Goal: Information Seeking & Learning: Find specific page/section

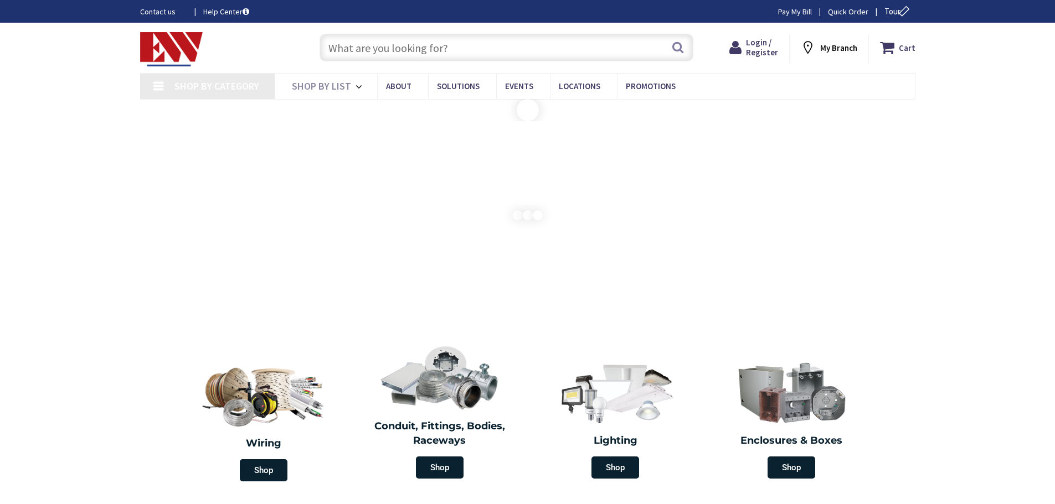
drag, startPoint x: 0, startPoint y: 0, endPoint x: 372, endPoint y: 38, distance: 374.0
click at [372, 38] on input "text" at bounding box center [506, 48] width 374 height 28
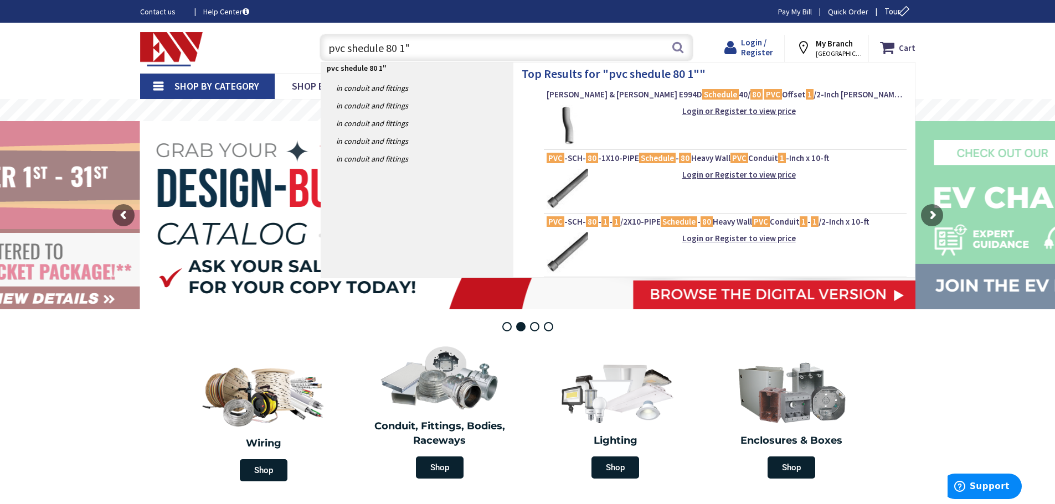
type input "pvc shedule 80 1""
click at [741, 42] on icon at bounding box center [732, 48] width 17 height 20
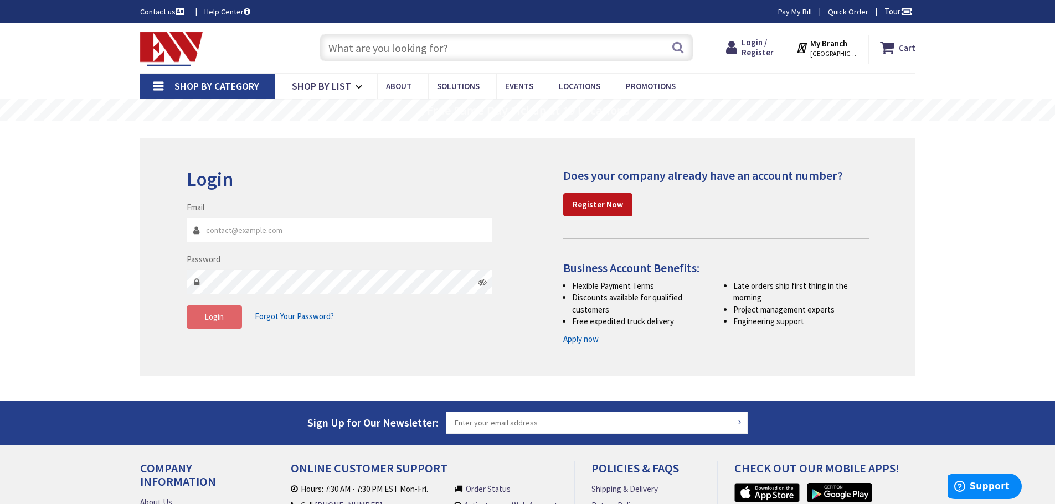
type input "gcanonico@hortonelectric.com"
click at [224, 324] on button "Login" at bounding box center [214, 317] width 55 height 23
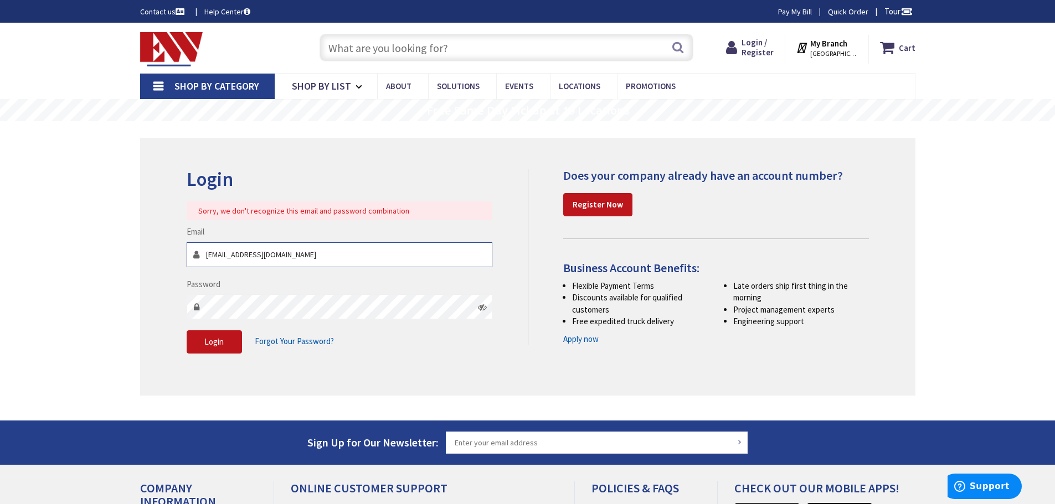
click at [319, 254] on input "[EMAIL_ADDRESS][DOMAIN_NAME]" at bounding box center [340, 254] width 306 height 25
click at [183, 323] on div "Login Sorry, we don't recognize this email and password combination Email gcano…" at bounding box center [352, 267] width 349 height 196
click at [202, 342] on button "Login" at bounding box center [214, 342] width 55 height 23
click at [479, 309] on icon at bounding box center [482, 307] width 9 height 9
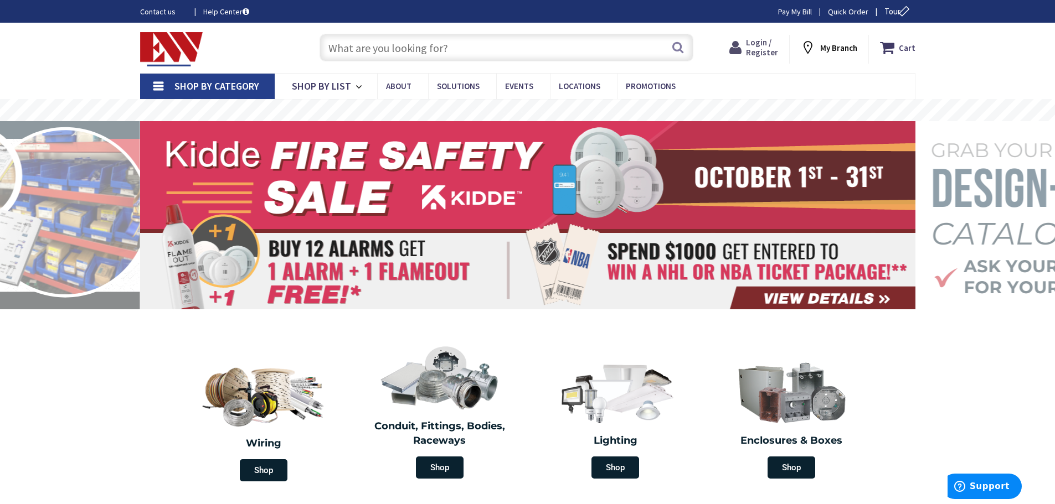
click at [771, 47] on span "Login / Register" at bounding box center [762, 47] width 32 height 20
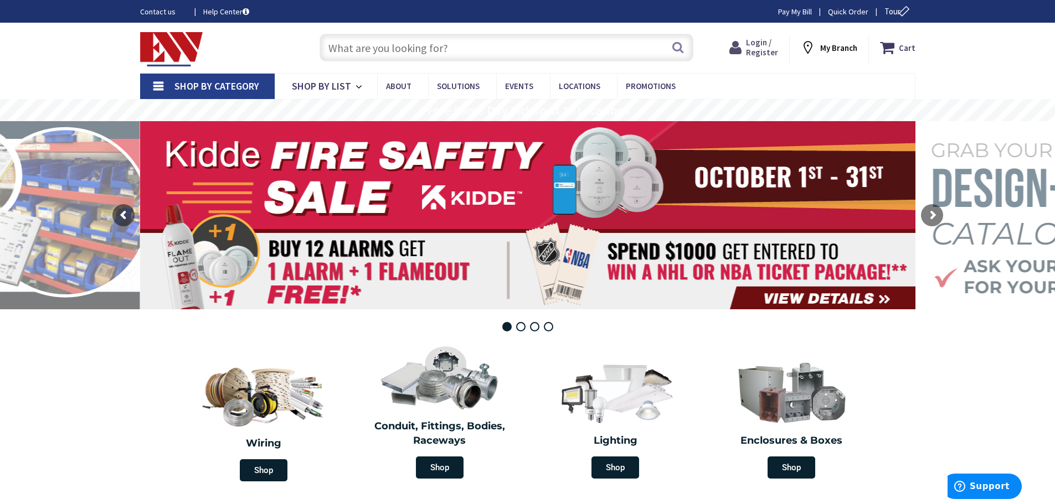
click at [768, 49] on span "Login / Register" at bounding box center [762, 47] width 32 height 20
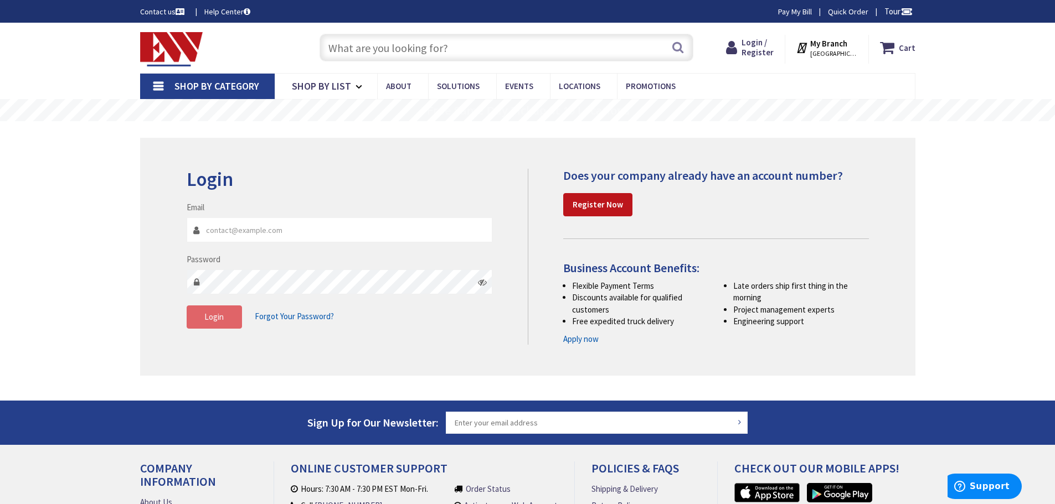
type input "gcanonico@hortonelectric.com"
click at [204, 312] on button "Login" at bounding box center [214, 317] width 55 height 23
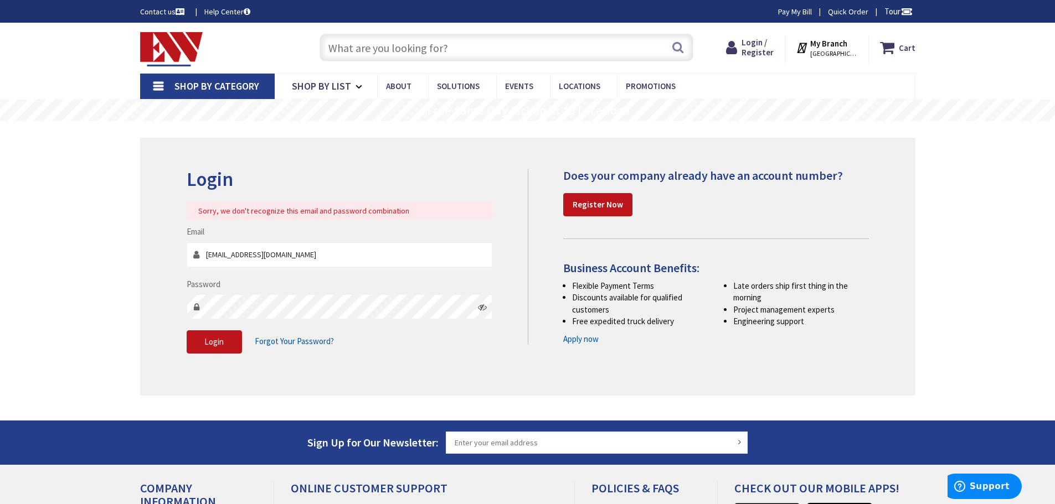
click at [309, 338] on span "Forgot Your Password?" at bounding box center [294, 341] width 79 height 11
click at [310, 339] on span "Forgot Your Password?" at bounding box center [294, 341] width 79 height 11
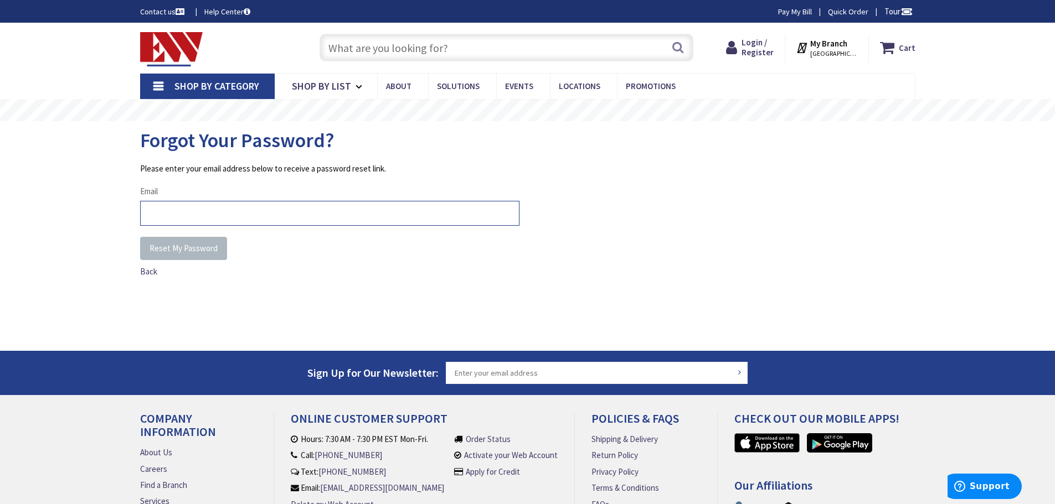
click at [234, 212] on input "Email" at bounding box center [329, 213] width 379 height 25
type input "[EMAIL_ADDRESS][DOMAIN_NAME]"
click at [203, 248] on span "Reset My Password" at bounding box center [183, 248] width 68 height 11
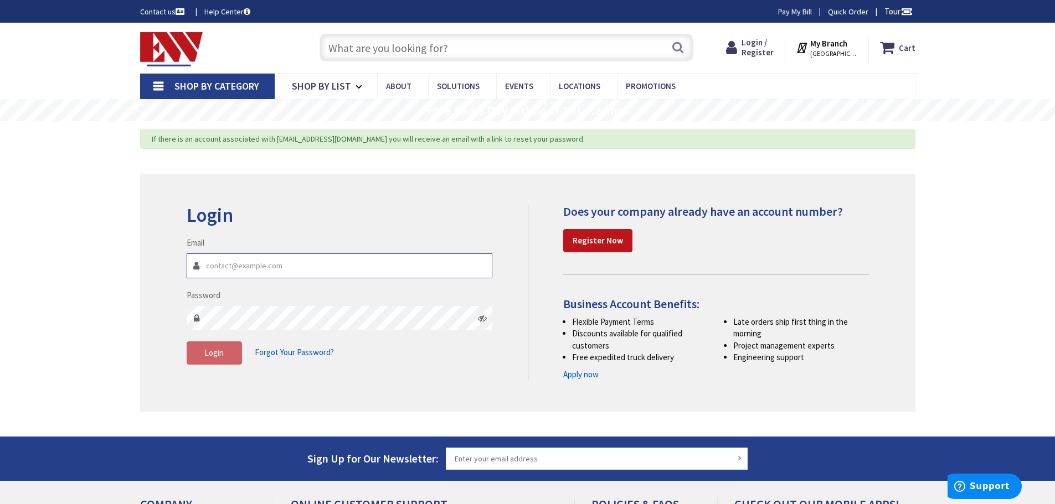
type input "gcanonico@hortonelectric.com"
click at [177, 44] on img at bounding box center [171, 49] width 63 height 34
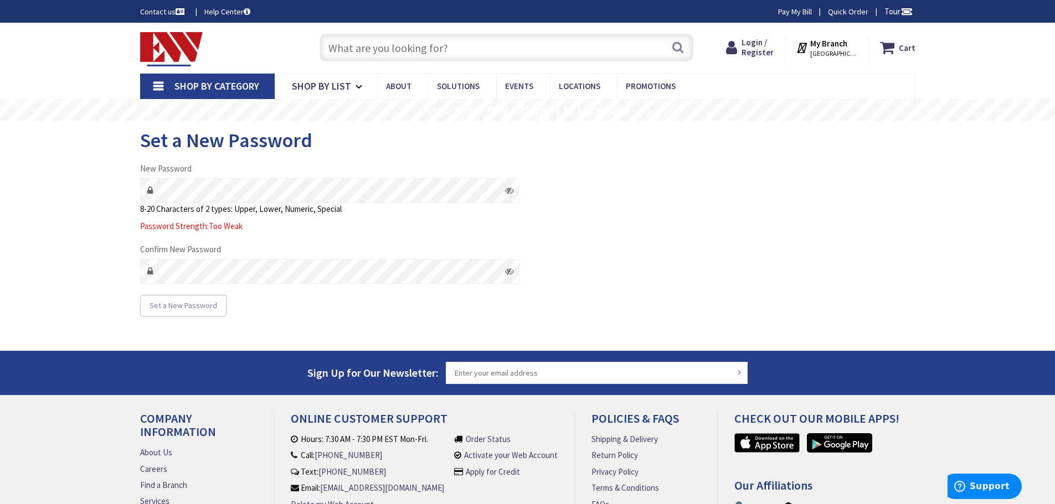
click at [92, 250] on div "Skip to Content Toggle Nav Search Cart My Cart Close" at bounding box center [527, 314] width 1055 height 582
click at [509, 276] on icon at bounding box center [509, 271] width 9 height 9
click at [508, 188] on icon at bounding box center [509, 190] width 9 height 9
click at [124, 269] on main "Set a New Password New Password 8-20 Characters of 2 types: Upper, Lower, Numer…" at bounding box center [527, 236] width 830 height 230
click at [189, 316] on button "Set a New Password" at bounding box center [183, 306] width 86 height 22
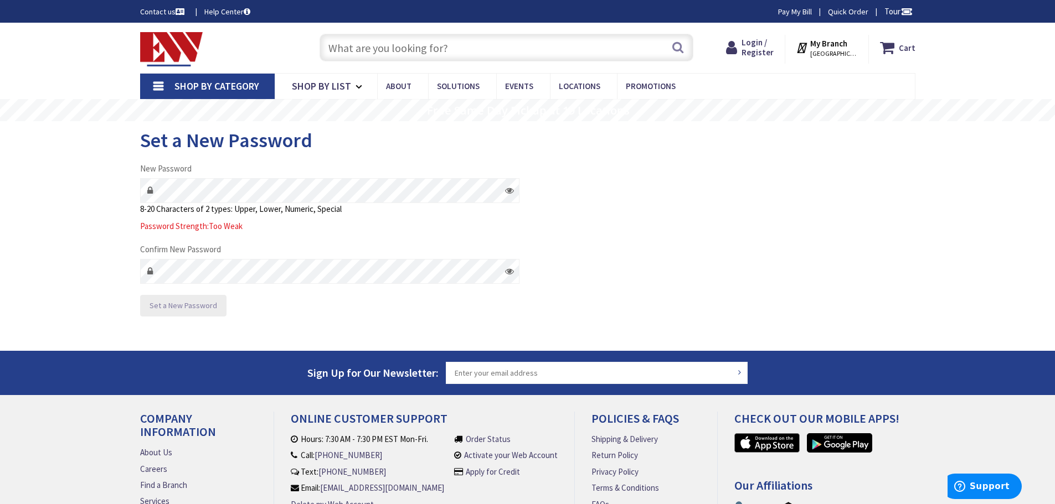
click at [202, 301] on span "Set a New Password" at bounding box center [183, 306] width 68 height 10
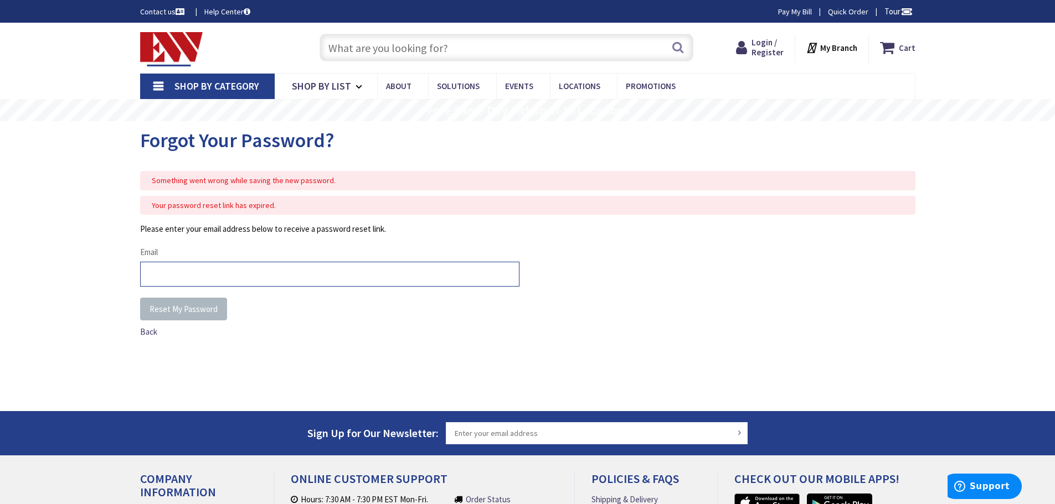
click at [198, 272] on input "Email" at bounding box center [329, 274] width 379 height 25
click at [220, 271] on input "Email" at bounding box center [329, 274] width 379 height 25
type input "[EMAIL_ADDRESS][DOMAIN_NAME]"
click at [197, 309] on span "Reset My Password" at bounding box center [183, 309] width 68 height 11
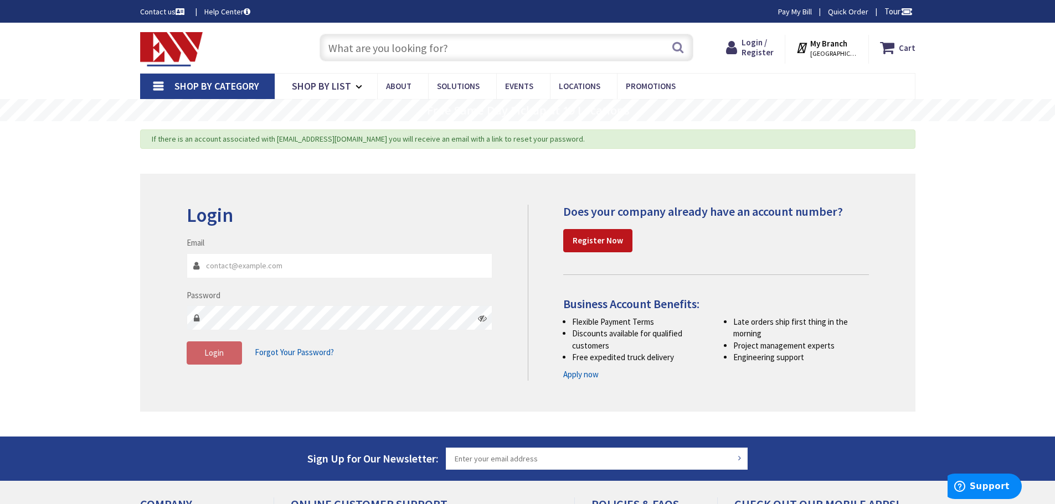
type input "[EMAIL_ADDRESS][DOMAIN_NAME]"
click at [479, 319] on icon at bounding box center [482, 318] width 9 height 9
click at [228, 348] on button "Login" at bounding box center [214, 353] width 55 height 23
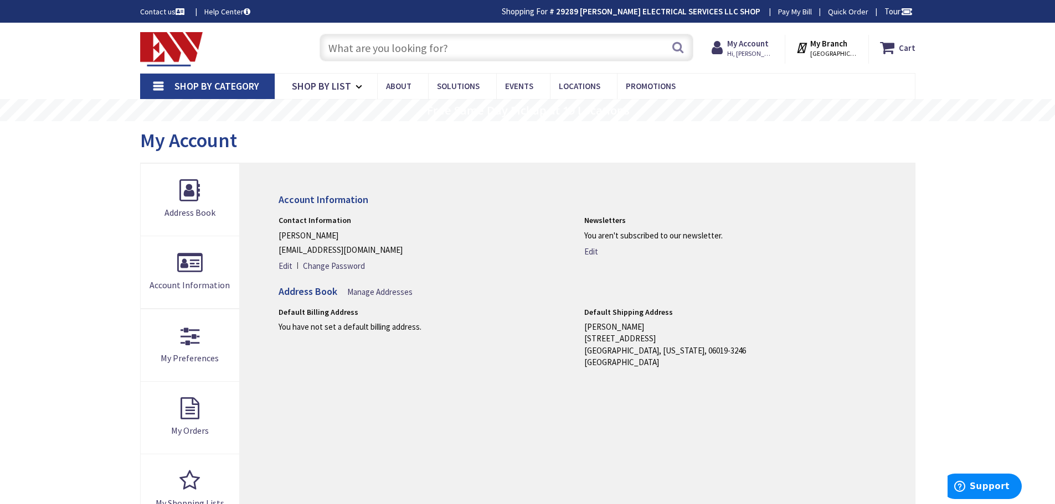
click at [369, 33] on div "Search" at bounding box center [503, 46] width 379 height 35
click at [369, 52] on input "text" at bounding box center [506, 48] width 374 height 28
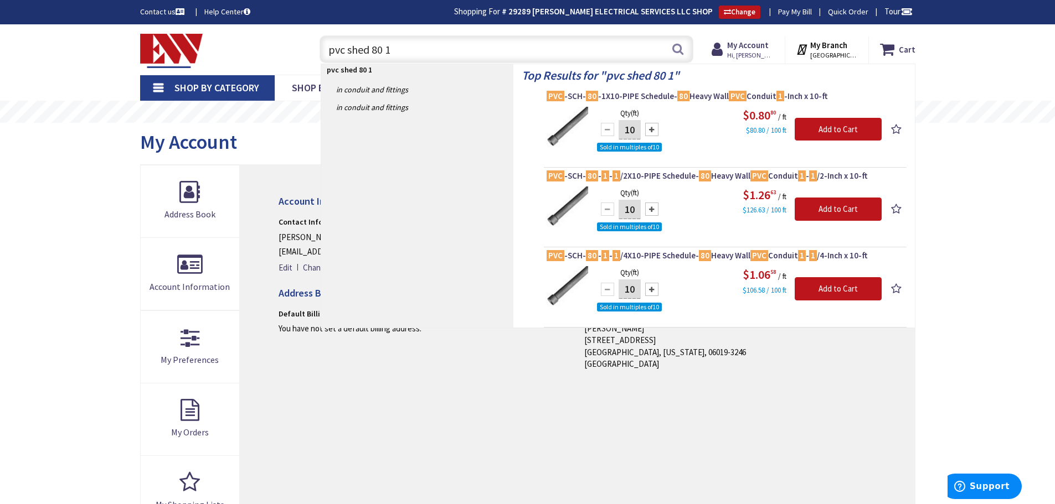
click at [436, 51] on input "pvc shed 80 1" at bounding box center [506, 49] width 374 height 28
type input "pvc shed 80 1" elbow"
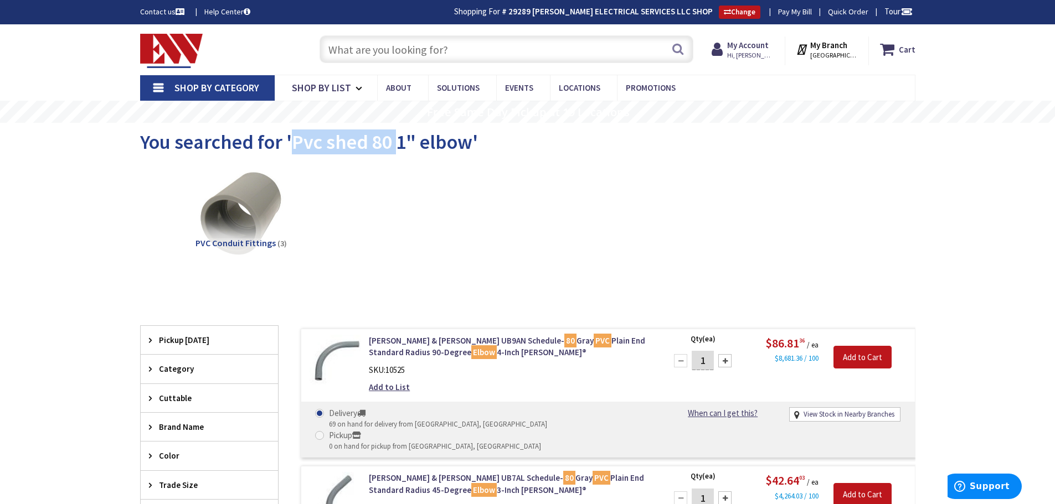
drag, startPoint x: 292, startPoint y: 142, endPoint x: 395, endPoint y: 145, distance: 103.0
click at [395, 145] on span "You searched for 'Pvc shed 80 1" elbow'" at bounding box center [309, 142] width 338 height 25
copy span "Pvc shed 80"
click at [384, 42] on input "text" at bounding box center [506, 49] width 374 height 28
paste input "Pvc shed 80"
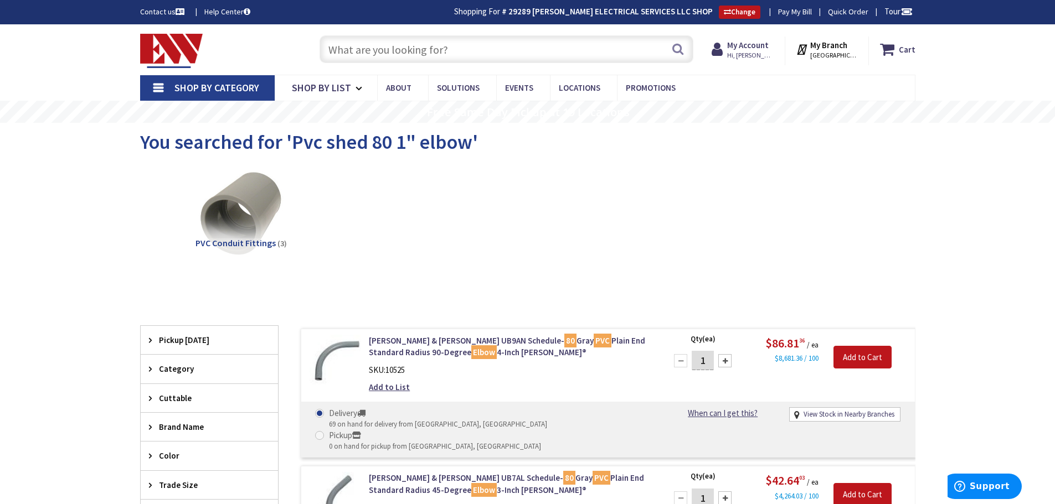
type input "Pvc shed 80"
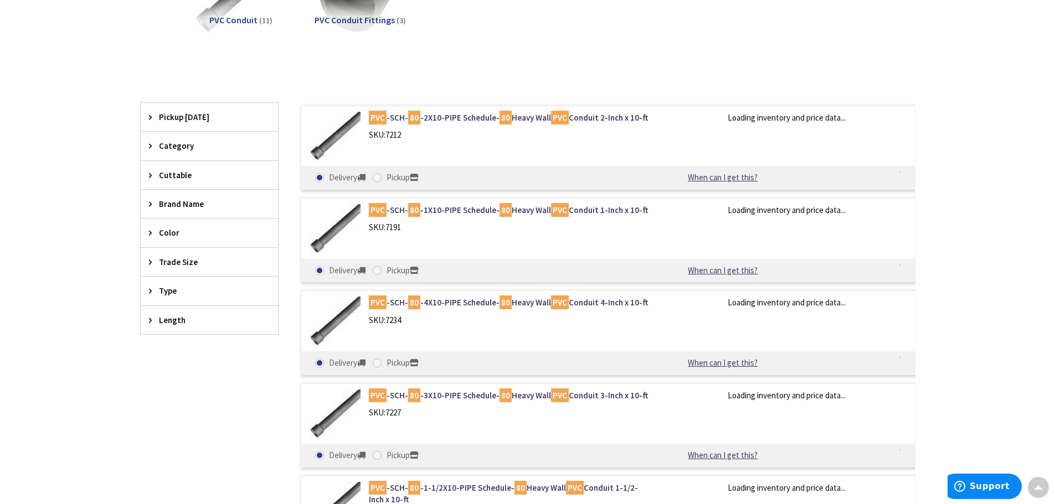
click at [191, 261] on span "Trade Size" at bounding box center [204, 262] width 90 height 12
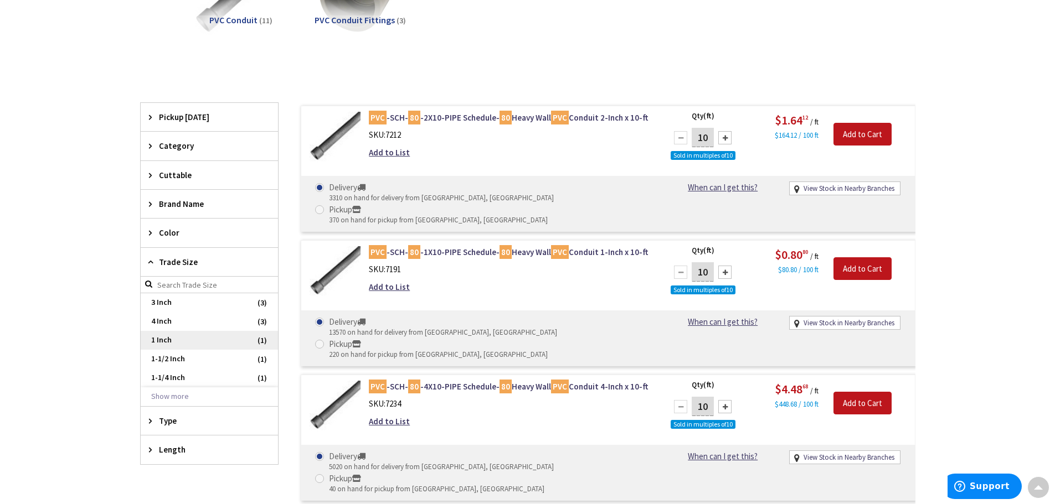
scroll to position [223, 0]
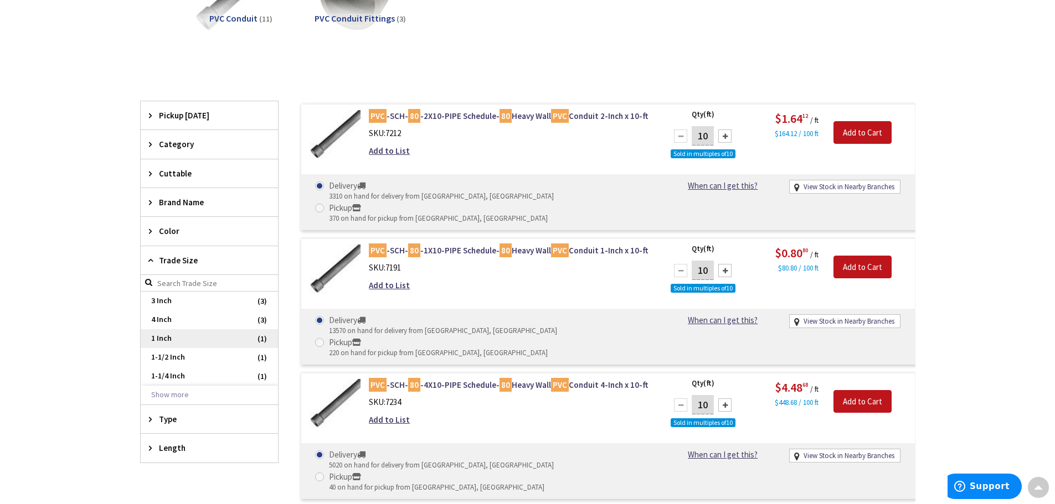
click at [172, 344] on span "1 Inch" at bounding box center [209, 338] width 137 height 19
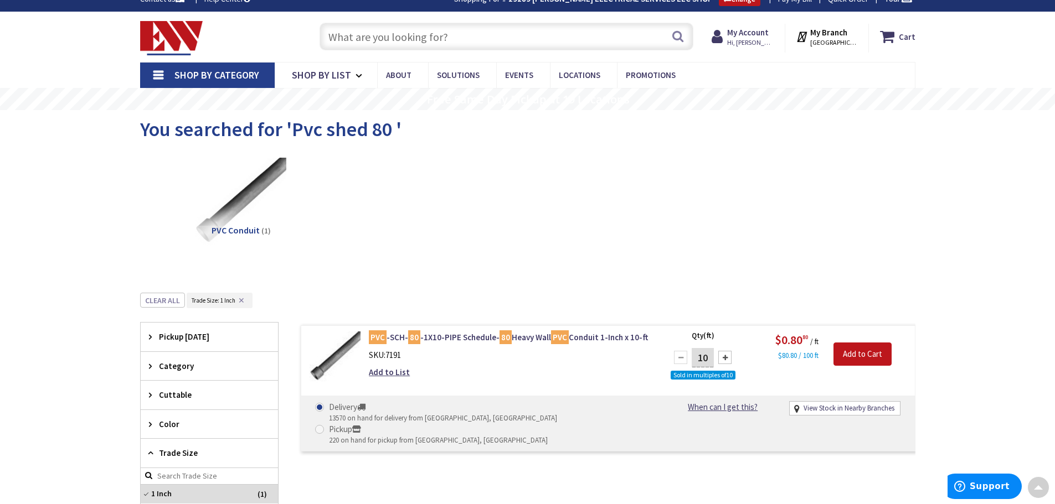
scroll to position [0, 0]
